Goal: Information Seeking & Learning: Learn about a topic

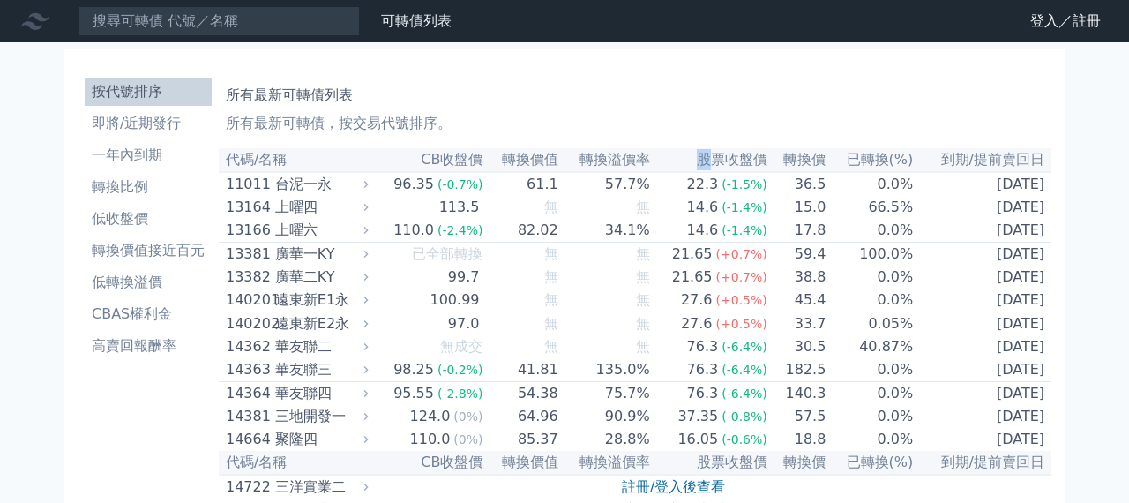
drag, startPoint x: 698, startPoint y: 159, endPoint x: 767, endPoint y: 161, distance: 68.8
click at [737, 161] on th "股票收盤價" at bounding box center [709, 160] width 117 height 24
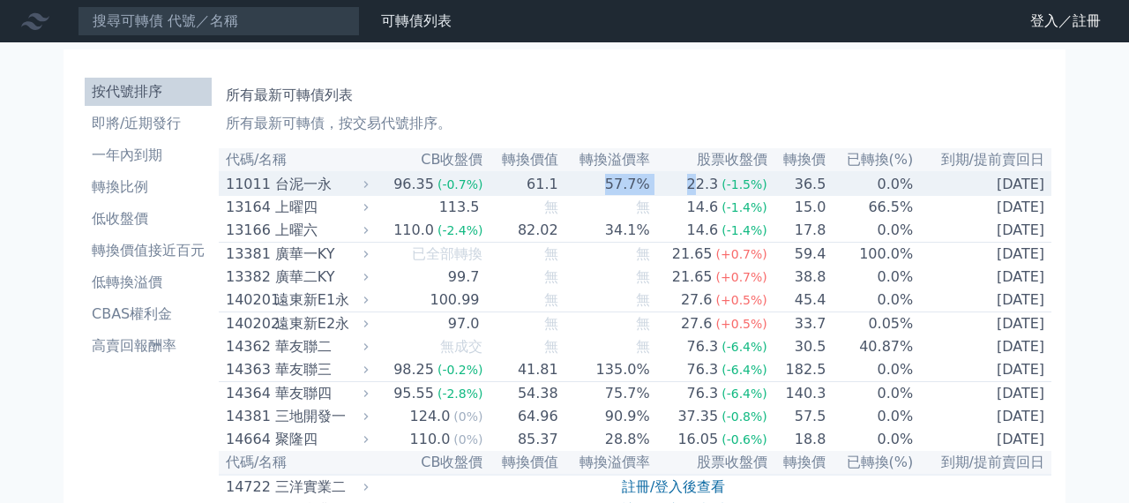
drag, startPoint x: 696, startPoint y: 181, endPoint x: 841, endPoint y: 171, distance: 145.0
click at [589, 176] on tr "11011 台泥一永 96.35 (-0.7%) 61.1 57.7% 22.3 (-1.5%) 36.5 0.0% 2027-12-10" at bounding box center [635, 184] width 833 height 24
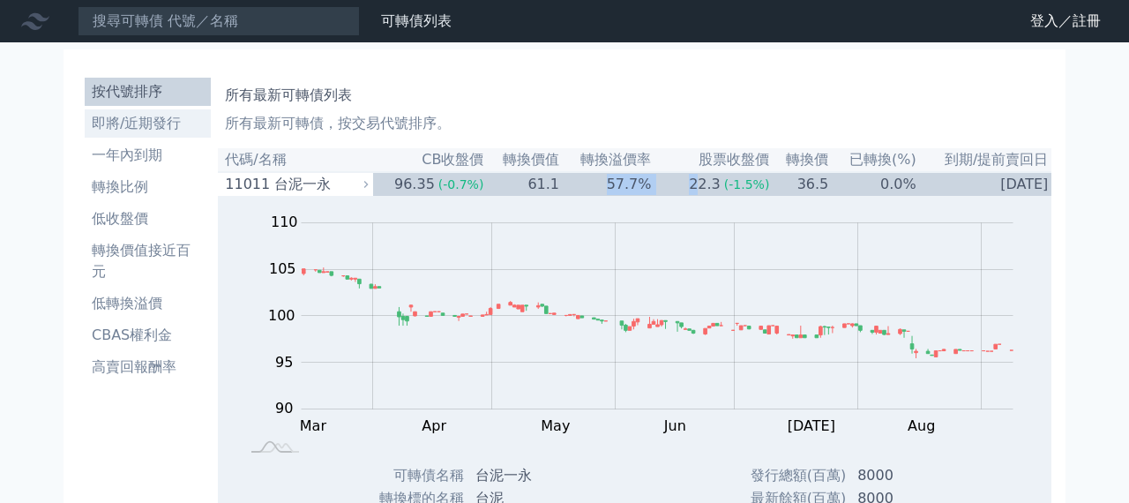
click at [148, 123] on li "即將/近期發行" at bounding box center [148, 123] width 126 height 21
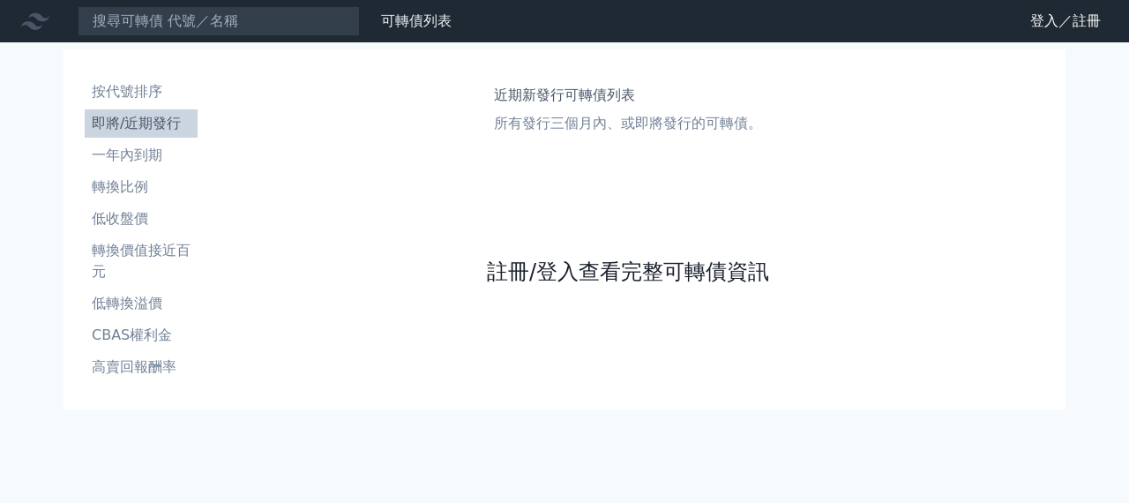
click at [624, 266] on link "註冊/登入查看完整可轉債資訊" at bounding box center [628, 272] width 282 height 28
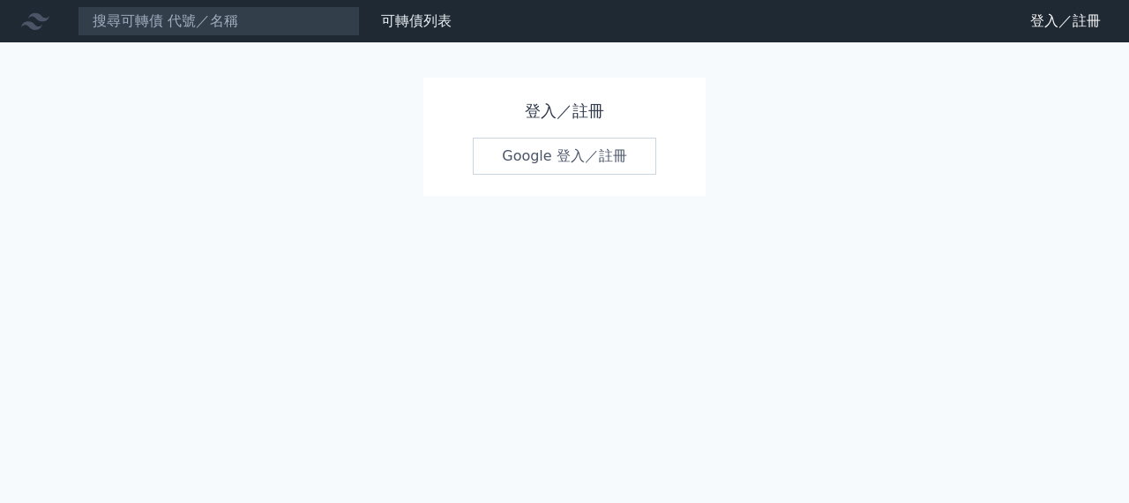
click at [562, 153] on link "Google 登入／註冊" at bounding box center [564, 156] width 183 height 37
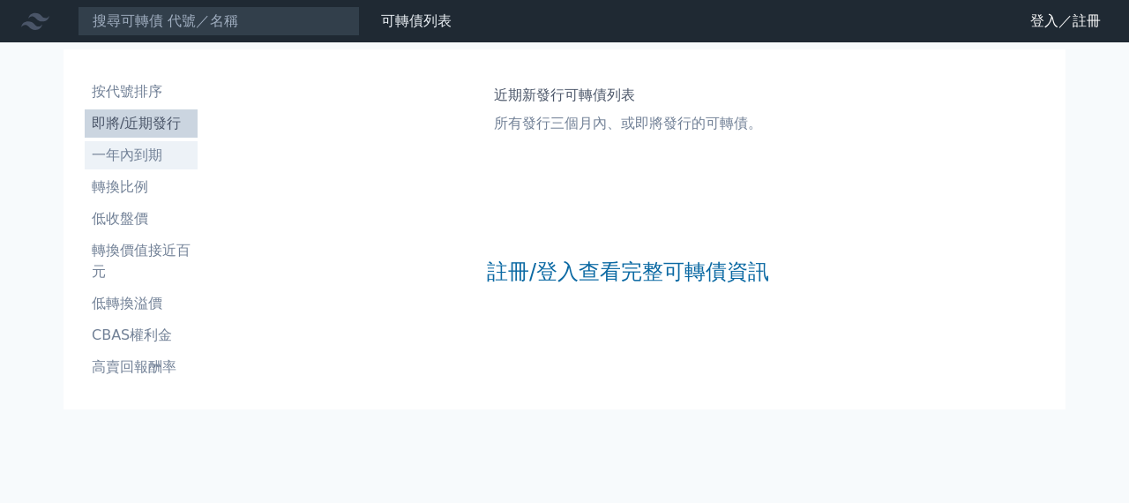
click at [142, 159] on li "一年內到期" at bounding box center [141, 155] width 113 height 21
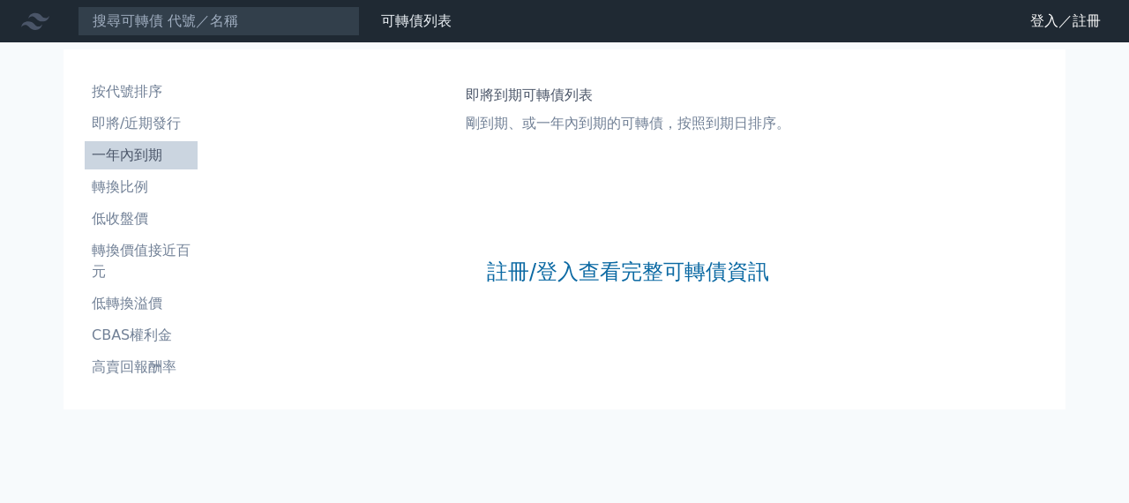
scroll to position [1, 0]
click at [129, 188] on li "轉換比例" at bounding box center [141, 186] width 113 height 21
click at [130, 333] on li "CBAS權利金" at bounding box center [141, 335] width 113 height 21
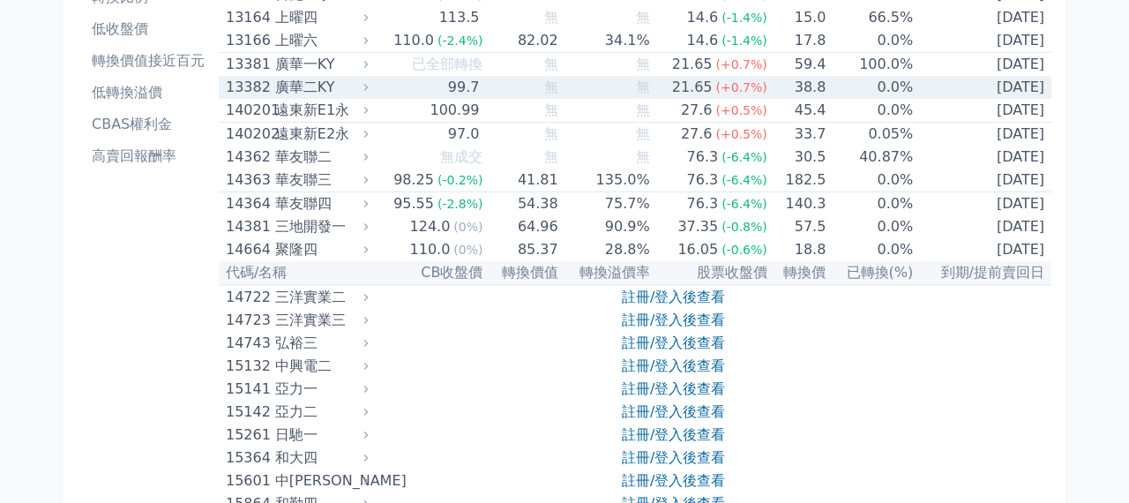
scroll to position [191, 0]
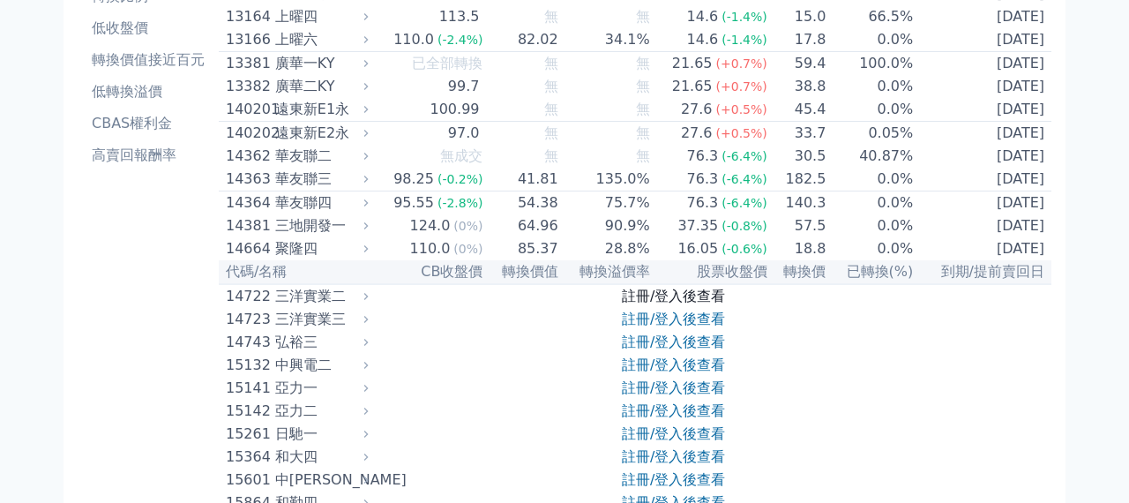
click at [650, 304] on link "註冊/登入後查看" at bounding box center [673, 296] width 103 height 17
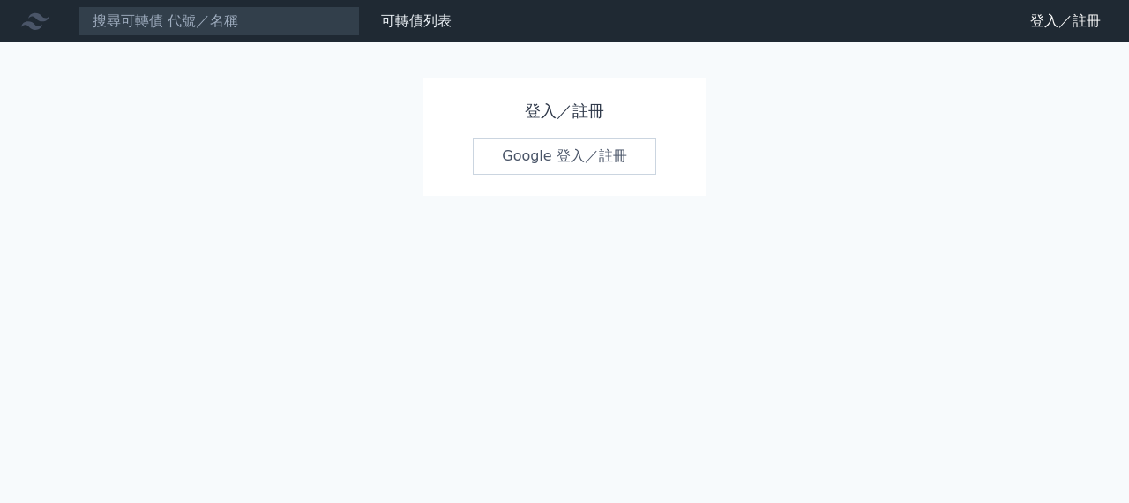
click at [563, 154] on link "Google 登入／註冊" at bounding box center [564, 156] width 183 height 37
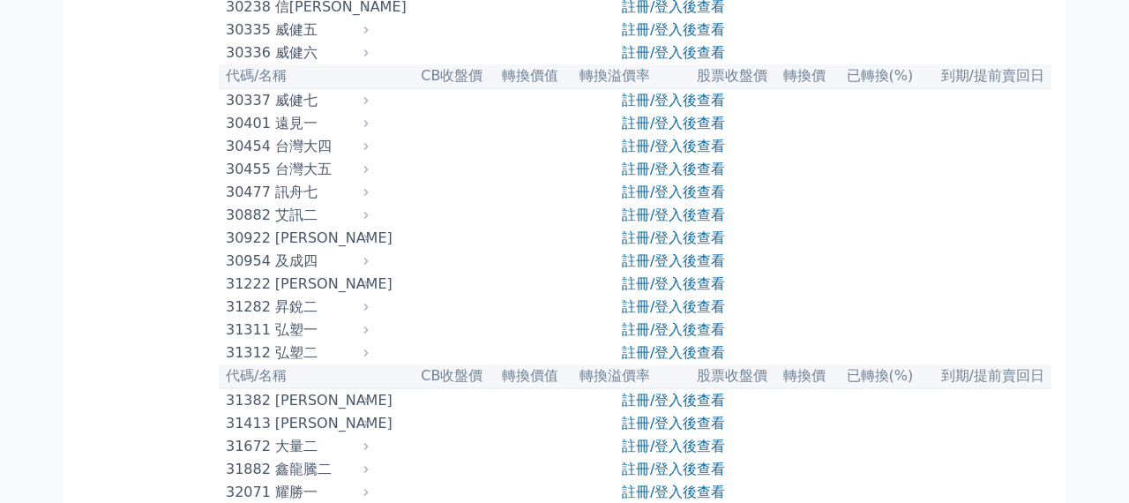
scroll to position [2488, 0]
